Goal: Navigation & Orientation: Find specific page/section

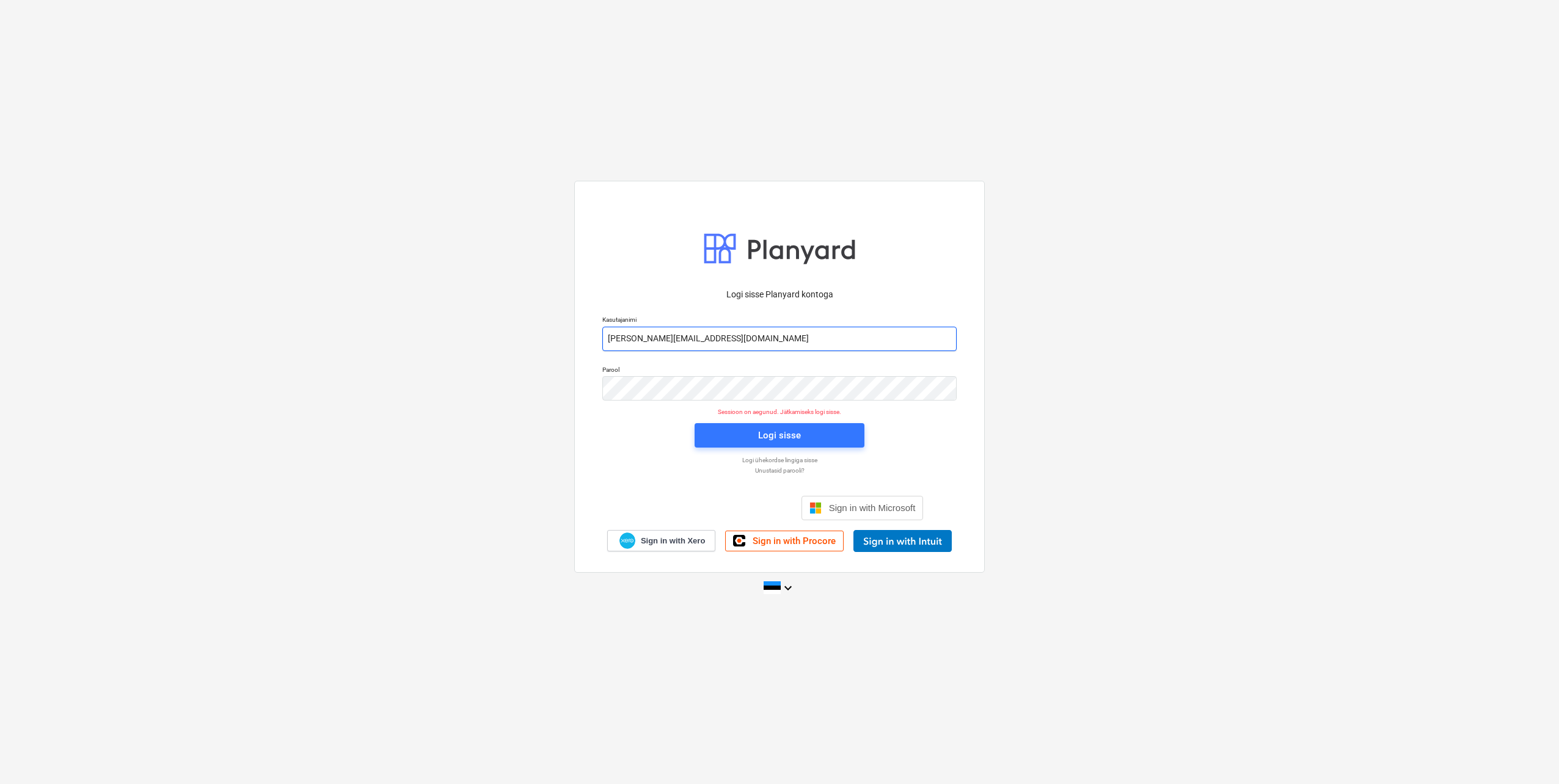
click at [658, 338] on input "[PERSON_NAME][EMAIL_ADDRESS][DOMAIN_NAME]" at bounding box center [779, 339] width 354 height 25
type input "[EMAIL_ADDRESS][DOMAIN_NAME]"
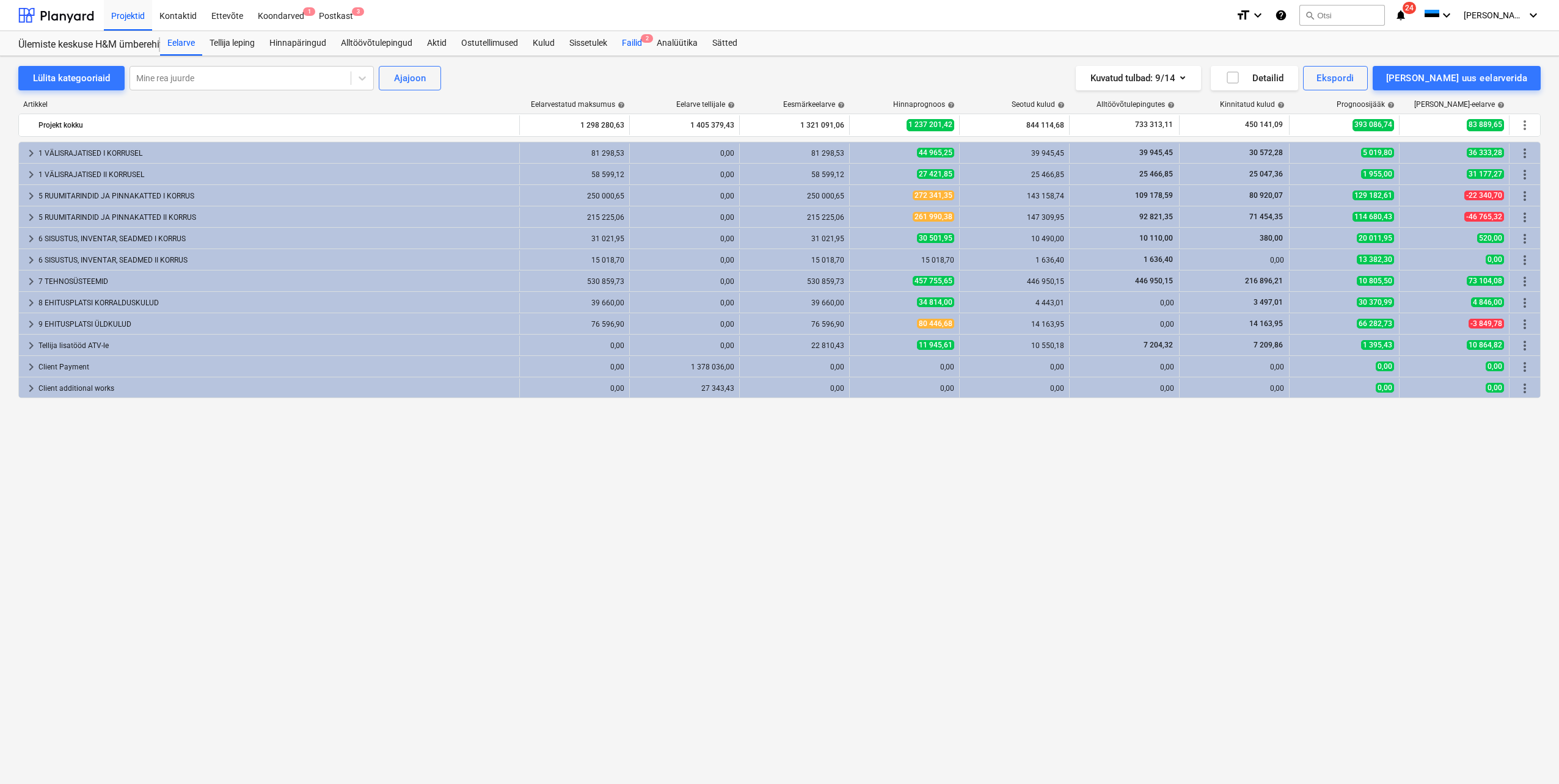
click at [632, 45] on div "Failid 2" at bounding box center [632, 43] width 35 height 25
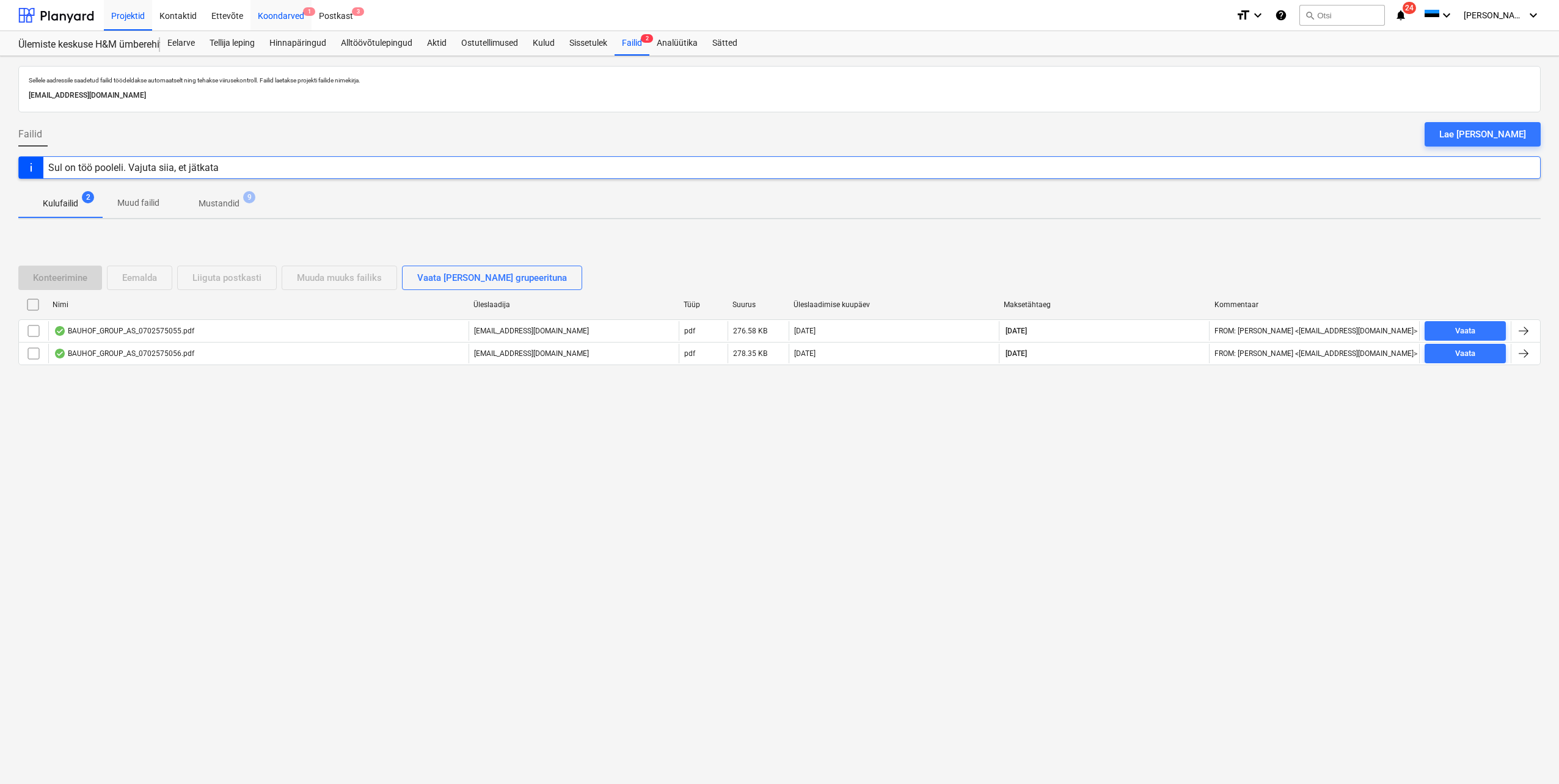
click at [291, 9] on div "Koondarved 1" at bounding box center [281, 15] width 61 height 31
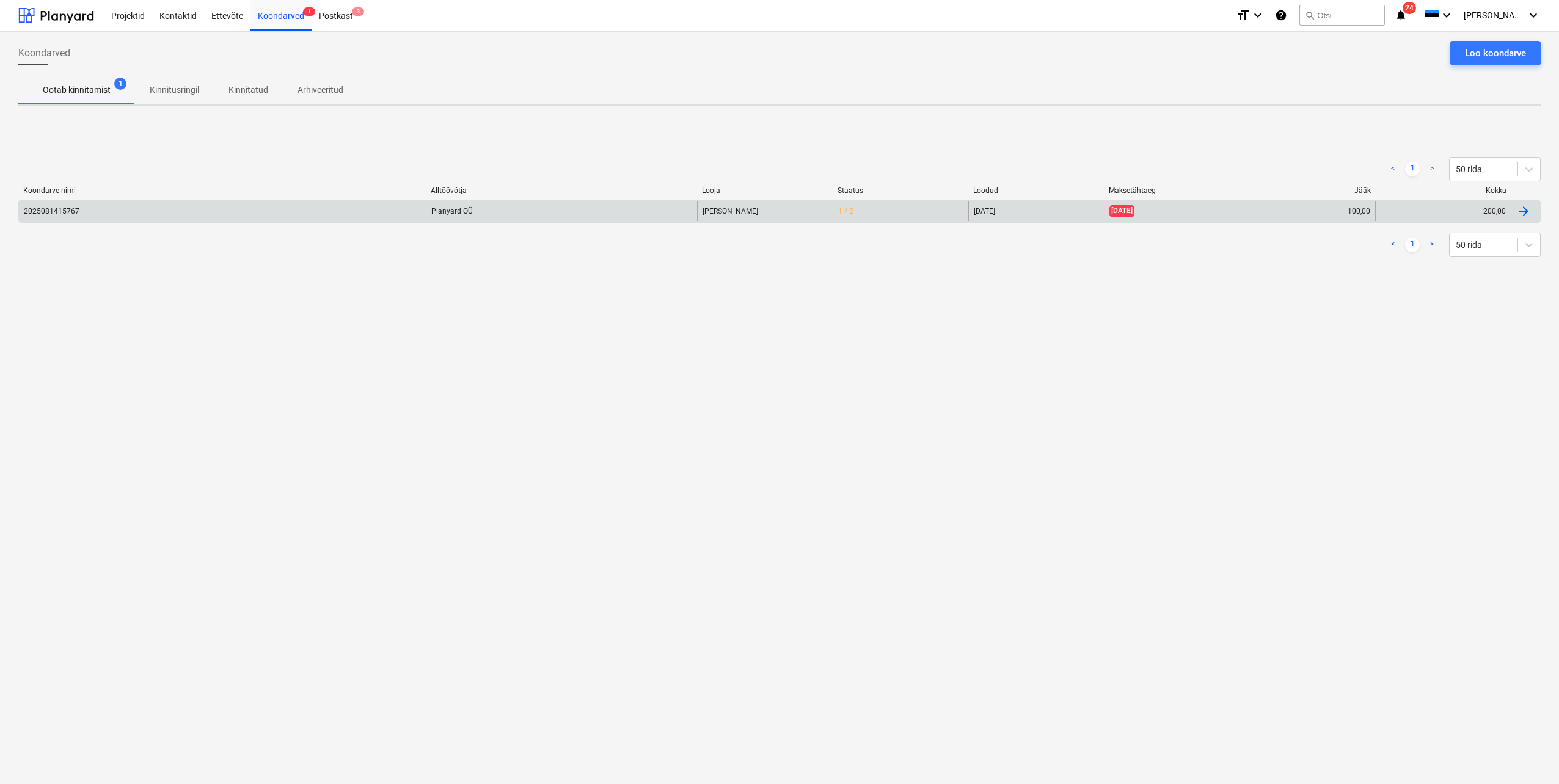
click at [1527, 215] on div at bounding box center [1524, 211] width 15 height 15
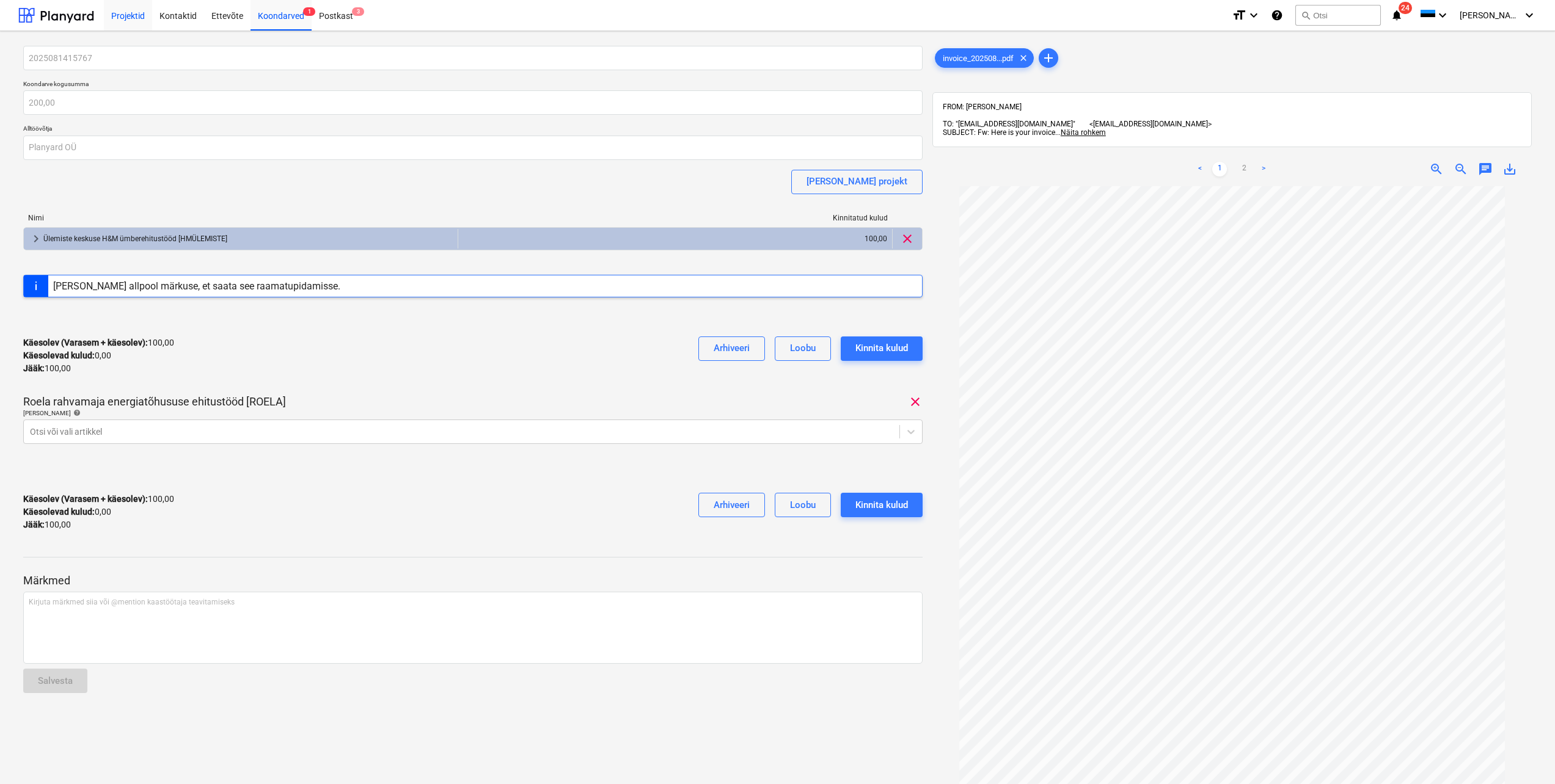
click at [132, 21] on div "Projektid" at bounding box center [128, 15] width 49 height 31
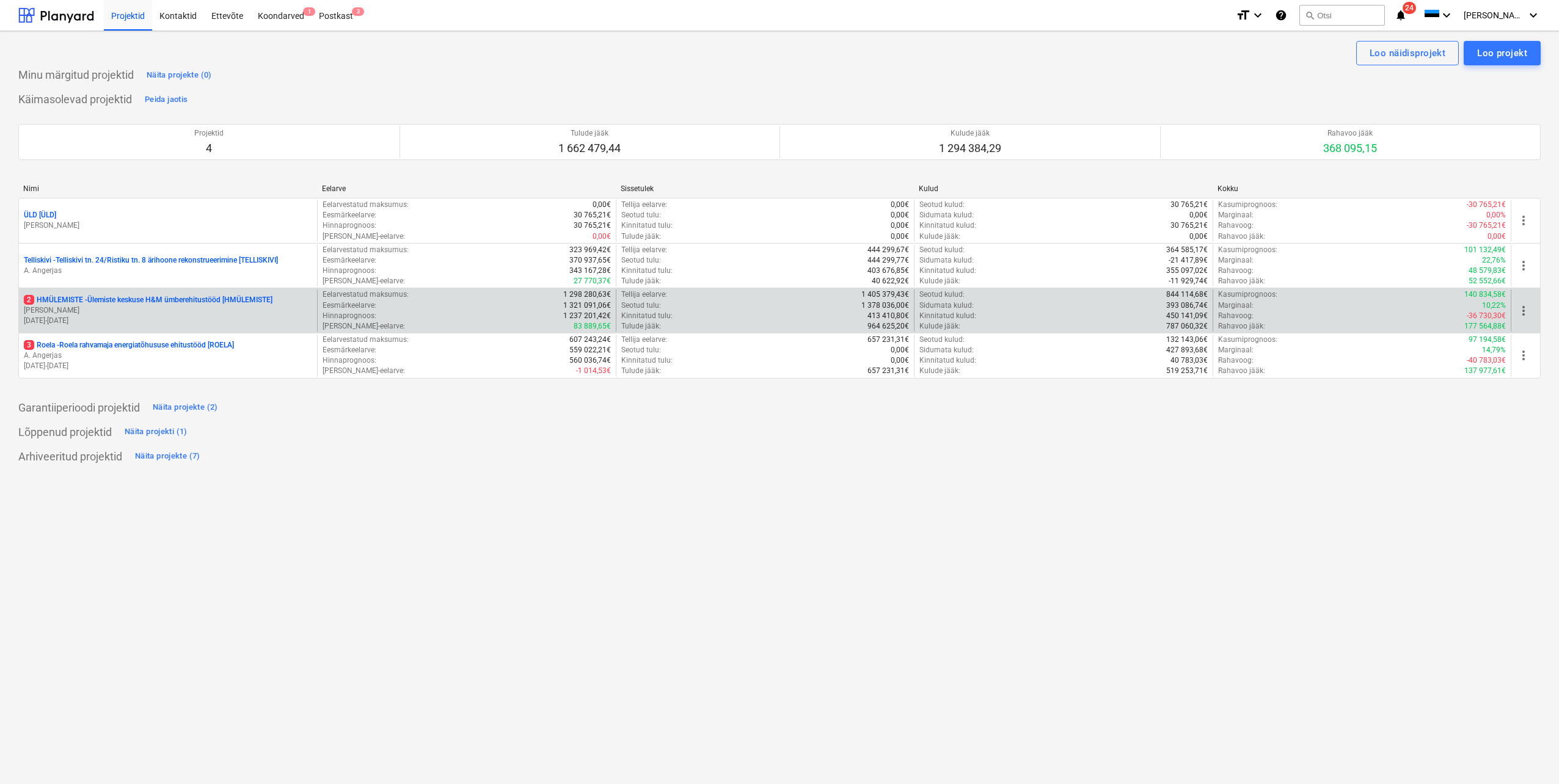
click at [203, 307] on p "[PERSON_NAME]" at bounding box center [168, 310] width 289 height 11
